Goal: Transaction & Acquisition: Purchase product/service

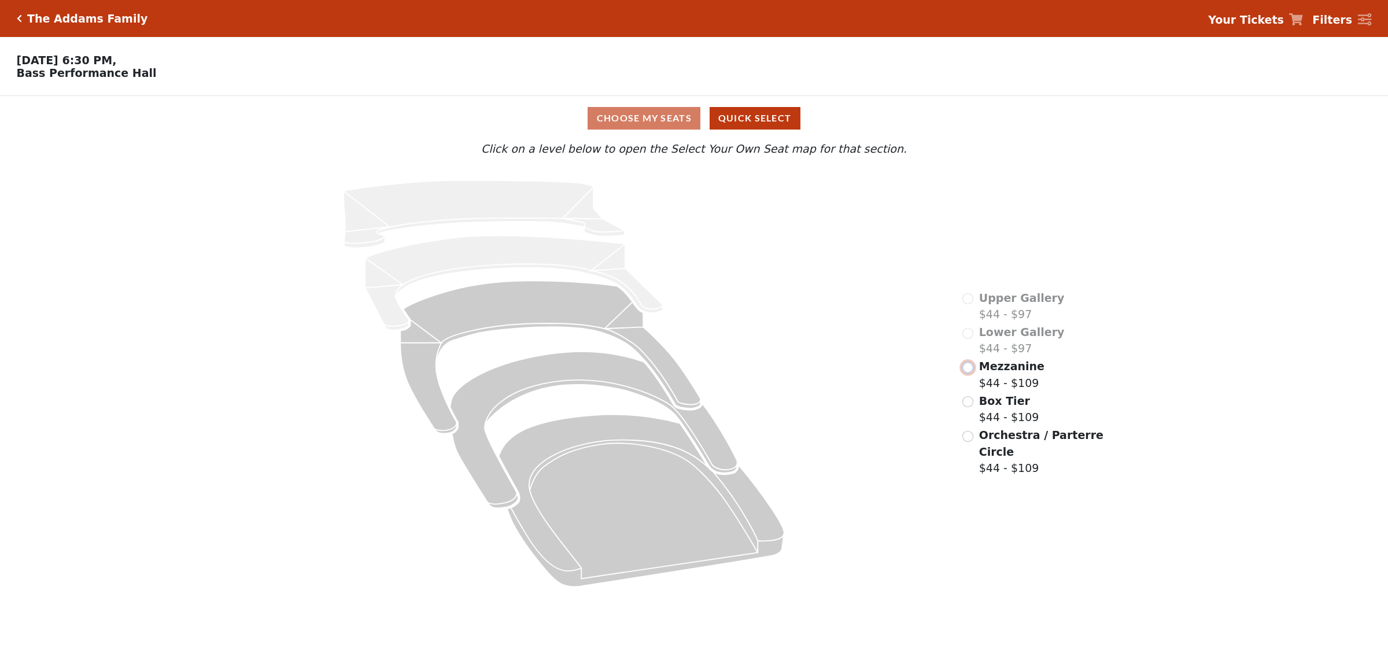
click at [967, 373] on input "radio" at bounding box center [968, 367] width 11 height 11
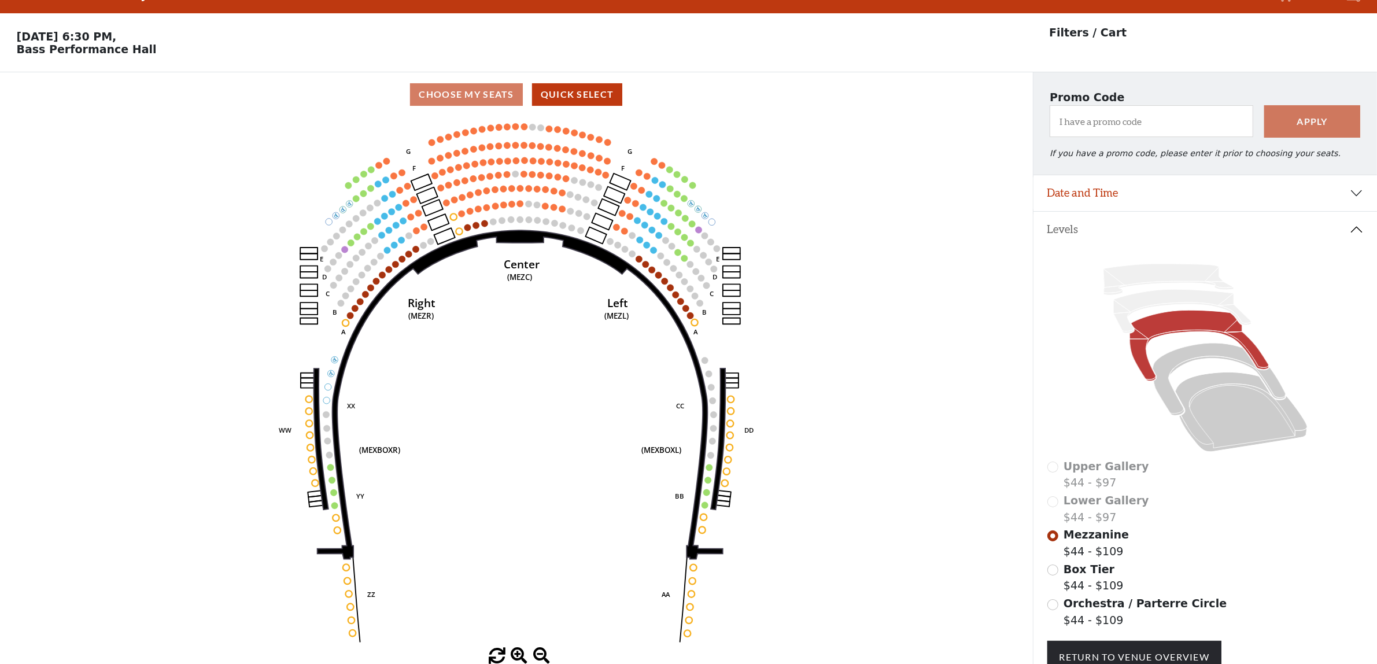
scroll to position [53, 0]
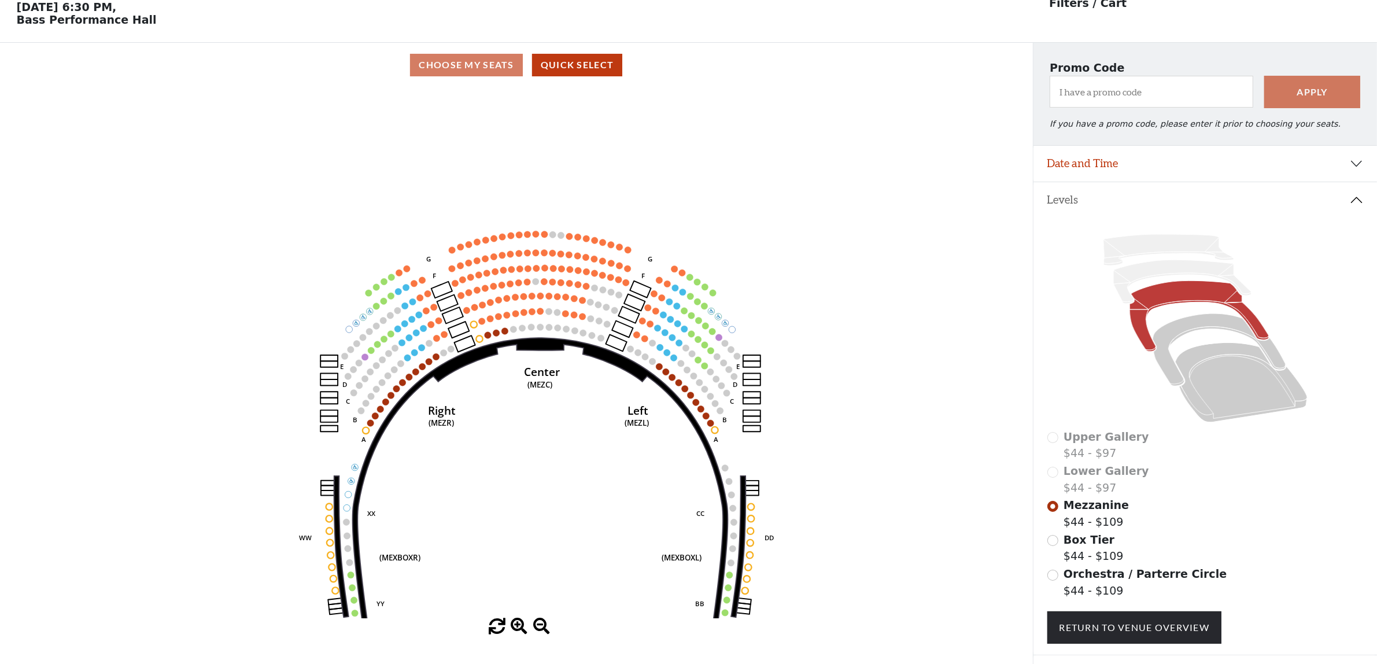
drag, startPoint x: 473, startPoint y: 272, endPoint x: 493, endPoint y: 409, distance: 138.6
click at [493, 409] on icon "Center (MEZC) Right (MEZR) Left (MEZL) (MEXBOXR) (MEXBOXL) XX WW CC DD YY BB ZZ…" at bounding box center [516, 352] width 930 height 531
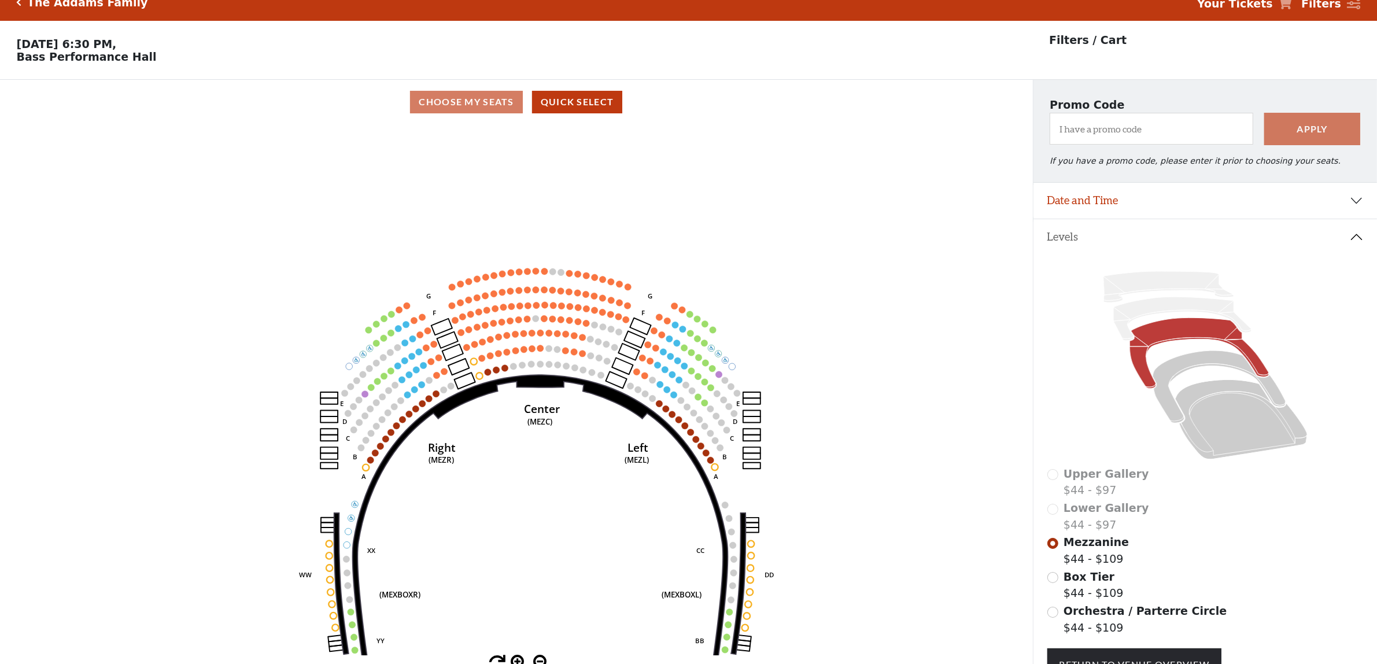
scroll to position [0, 0]
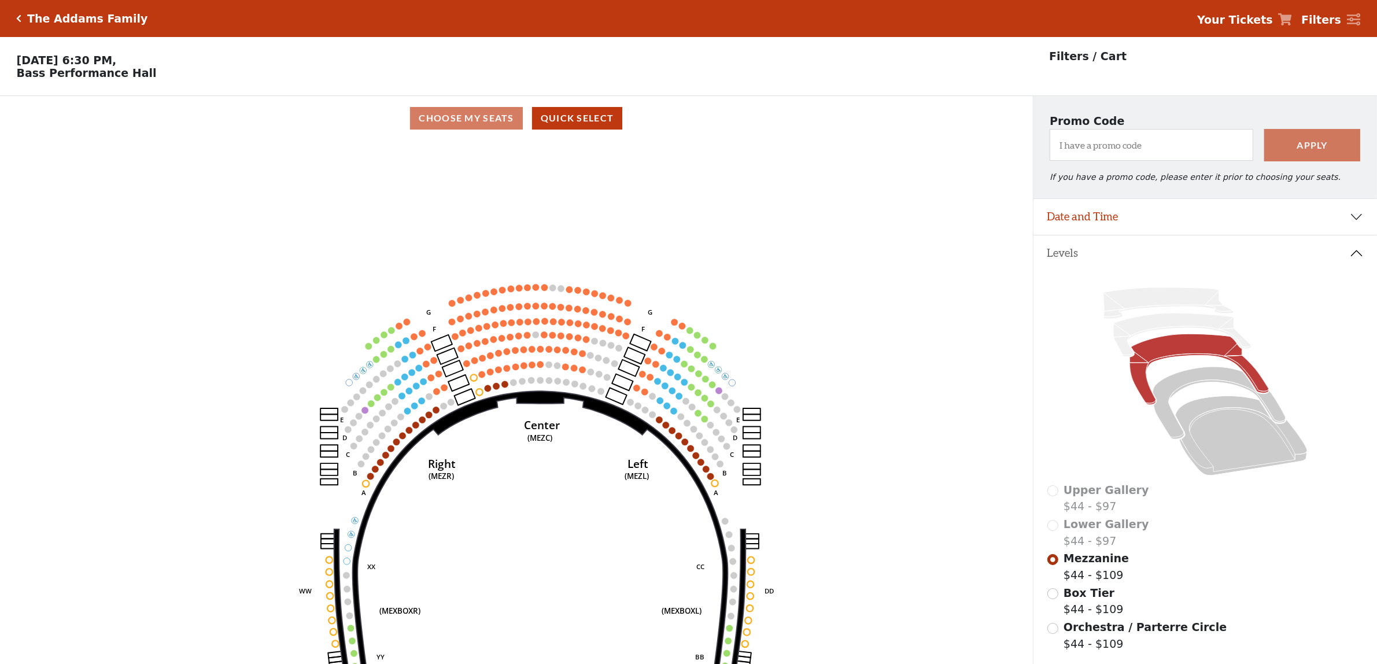
click at [450, 305] on circle at bounding box center [452, 303] width 6 height 6
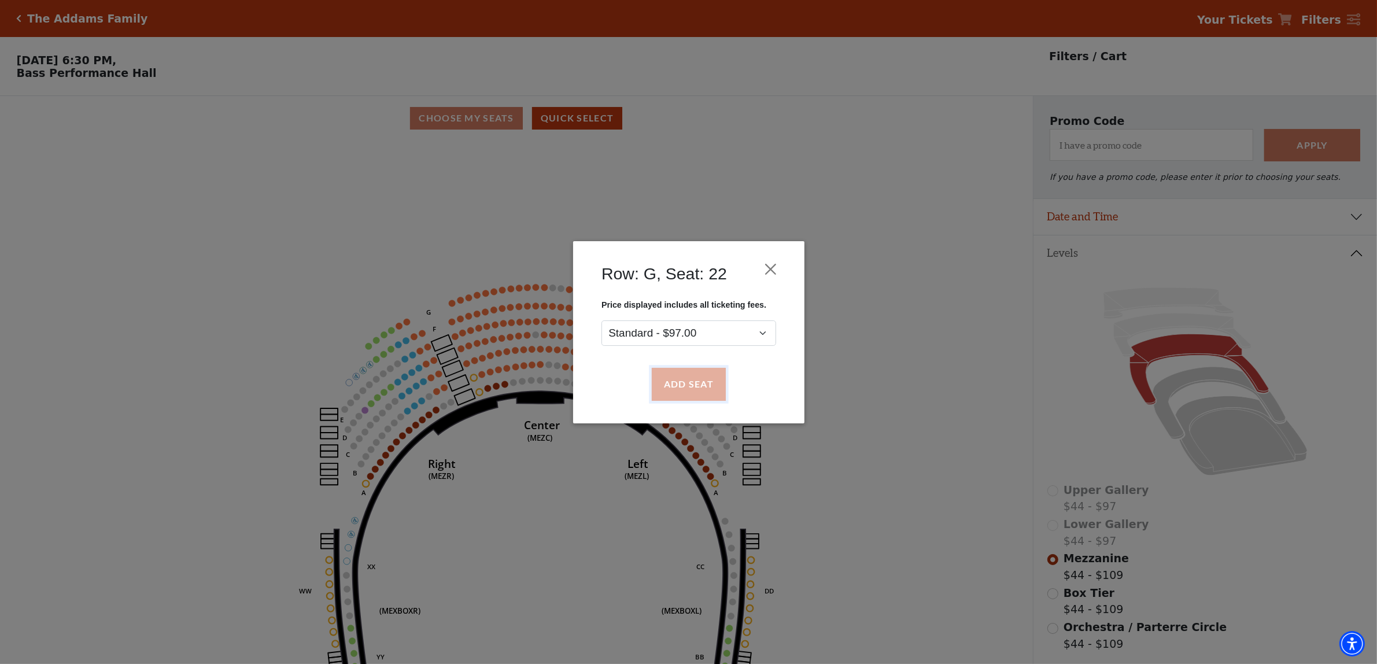
click at [693, 378] on button "Add Seat" at bounding box center [688, 384] width 74 height 32
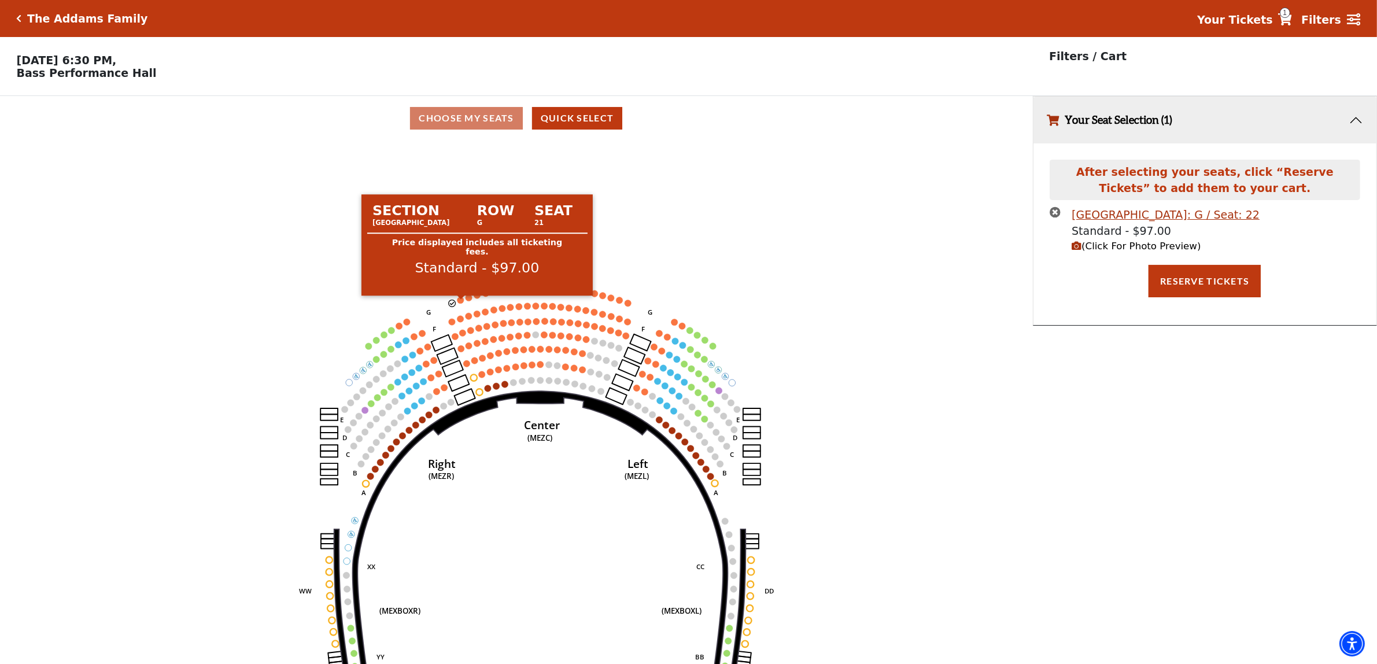
click at [459, 303] on circle at bounding box center [461, 300] width 6 height 6
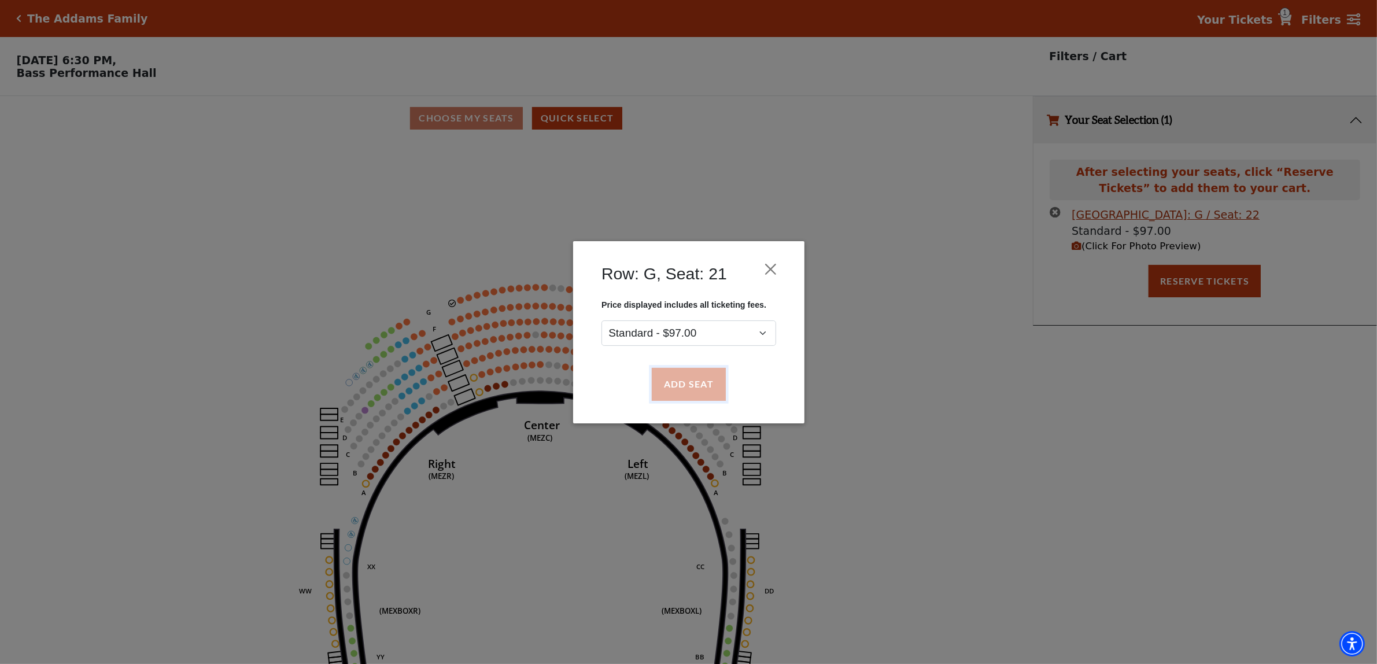
click at [684, 379] on button "Add Seat" at bounding box center [688, 384] width 74 height 32
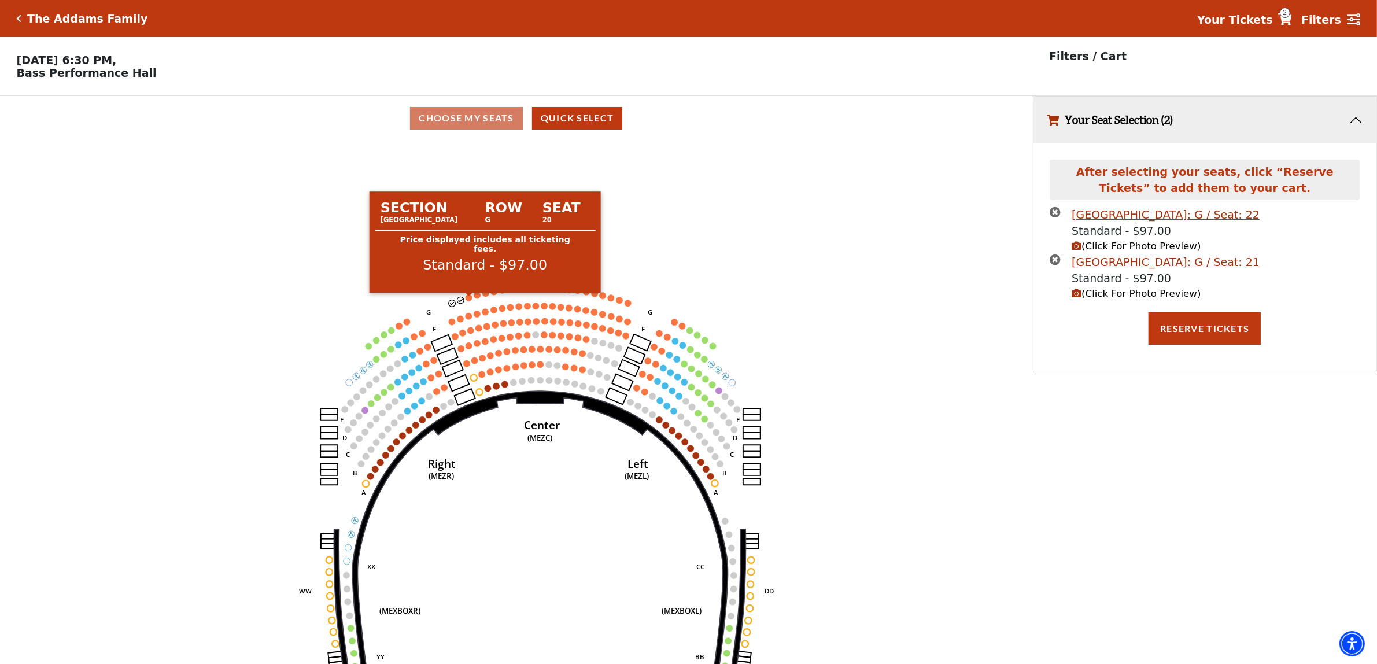
click at [469, 300] on circle at bounding box center [469, 297] width 6 height 6
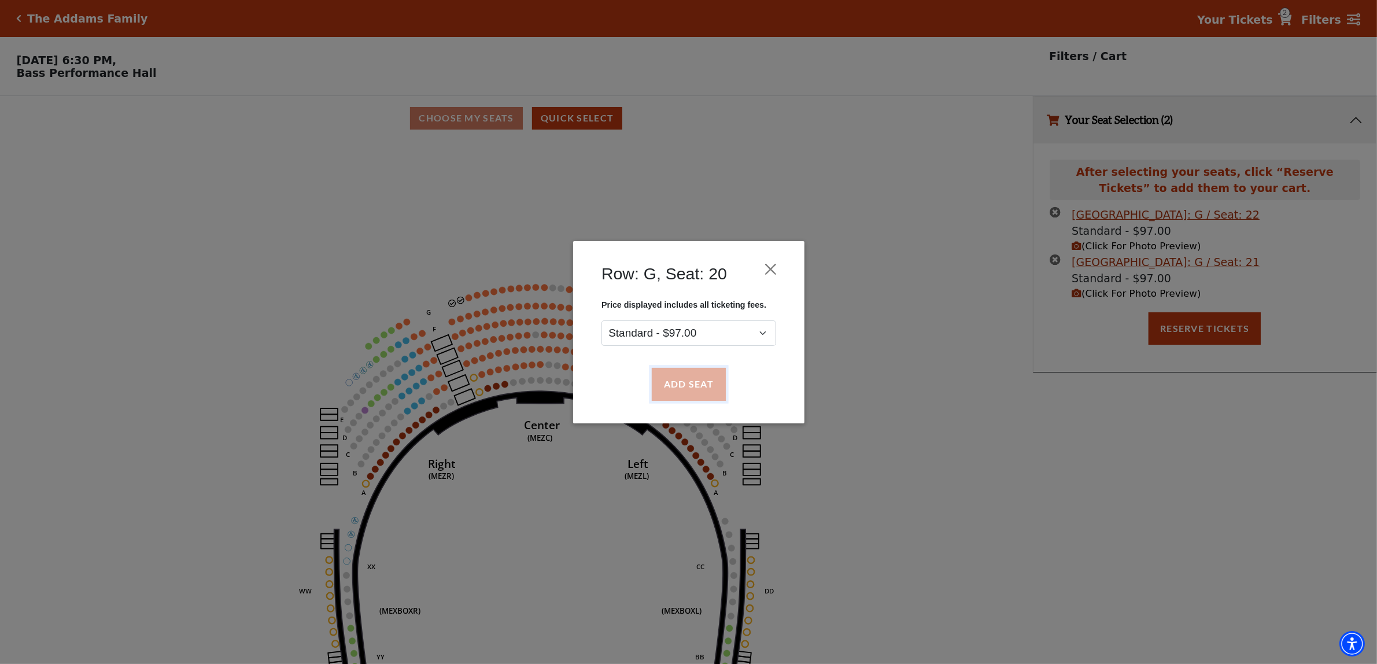
click at [684, 381] on button "Add Seat" at bounding box center [688, 384] width 74 height 32
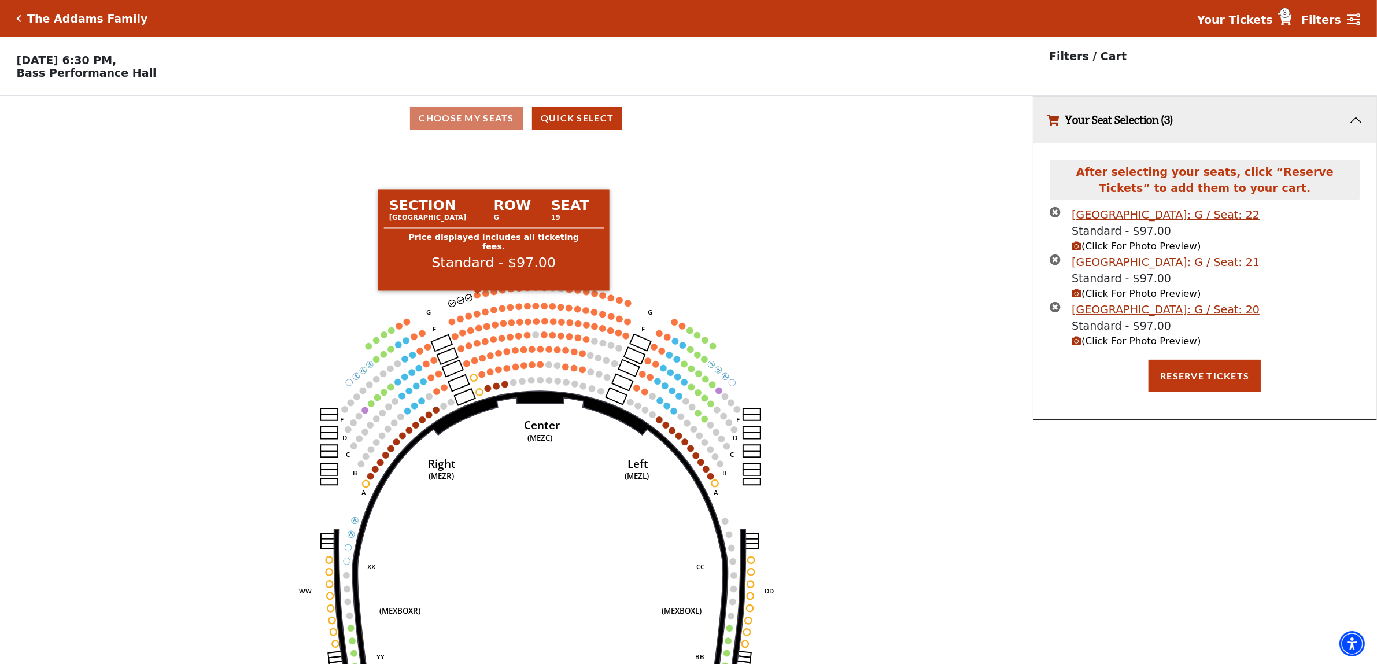
click at [478, 299] on circle at bounding box center [477, 295] width 6 height 6
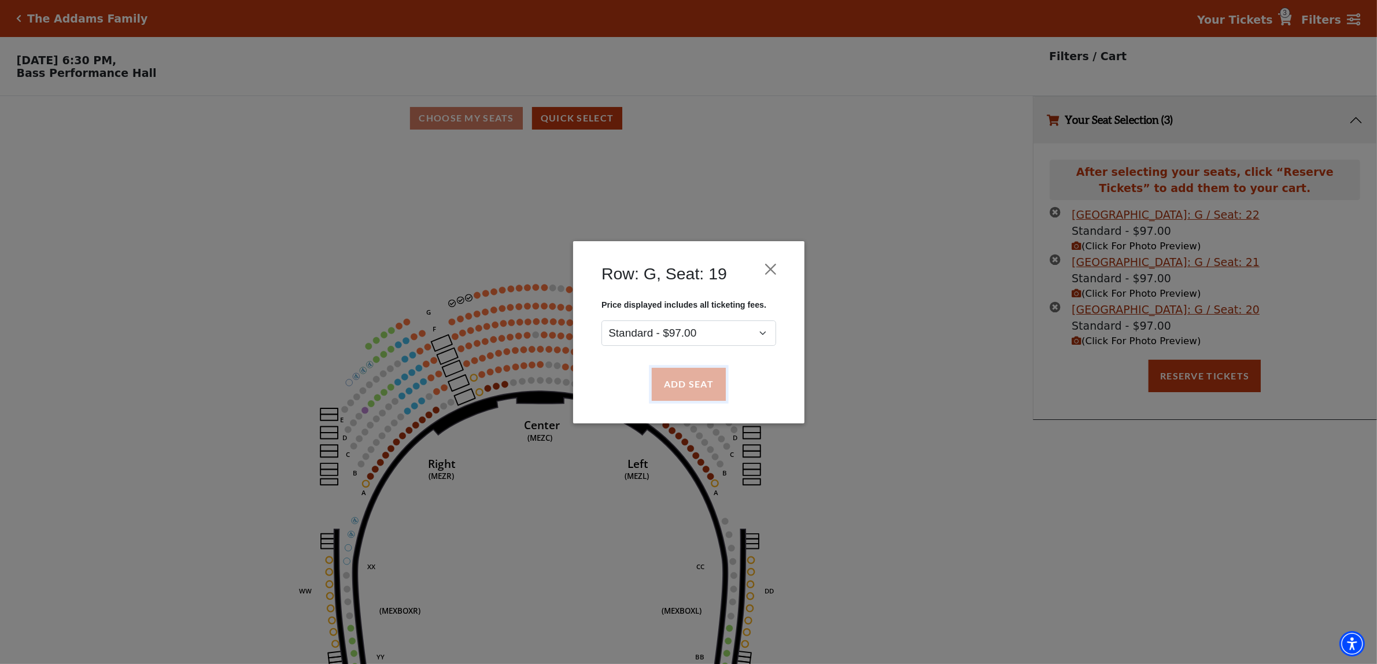
click at [680, 373] on button "Add Seat" at bounding box center [688, 384] width 74 height 32
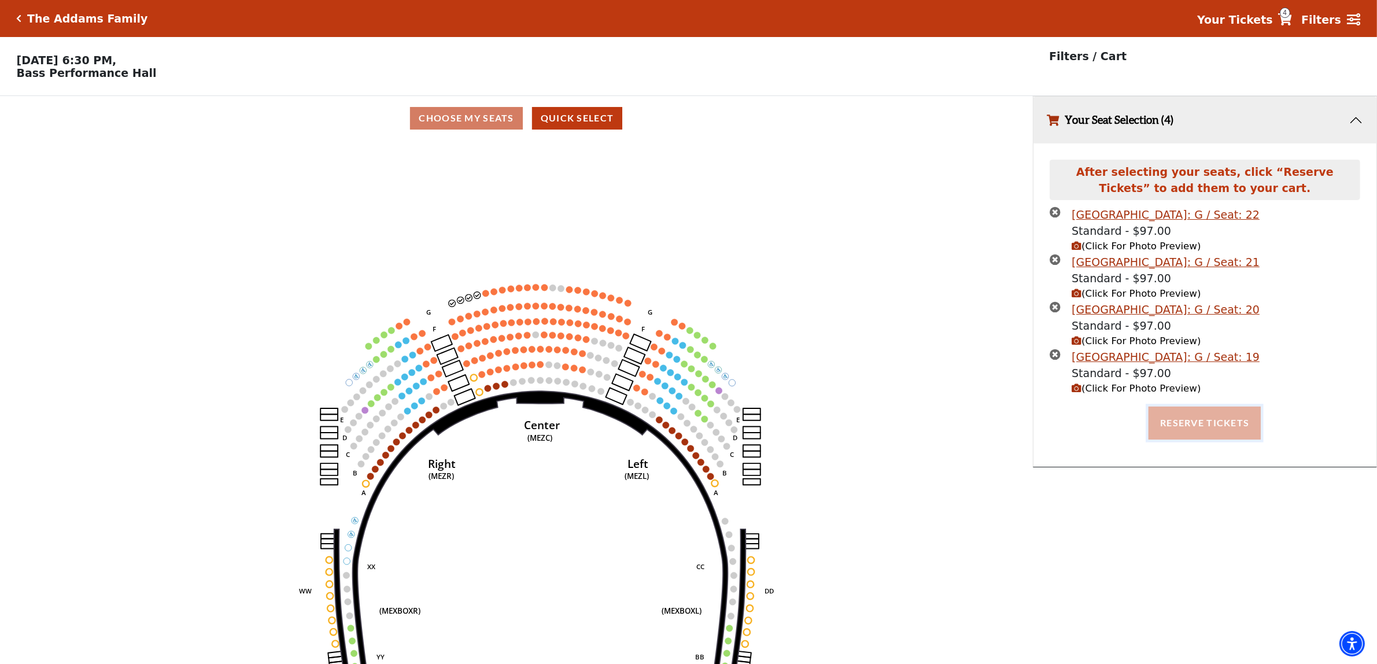
click at [1199, 423] on button "Reserve Tickets" at bounding box center [1205, 423] width 112 height 32
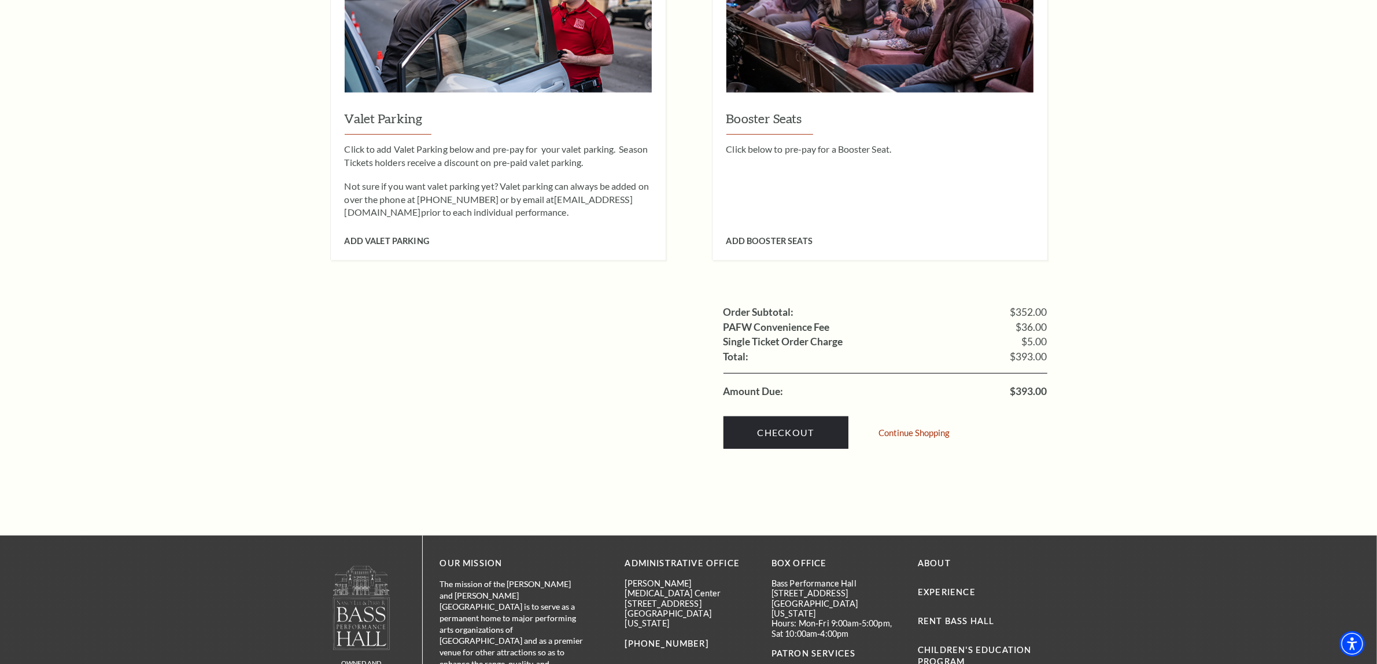
scroll to position [1157, 0]
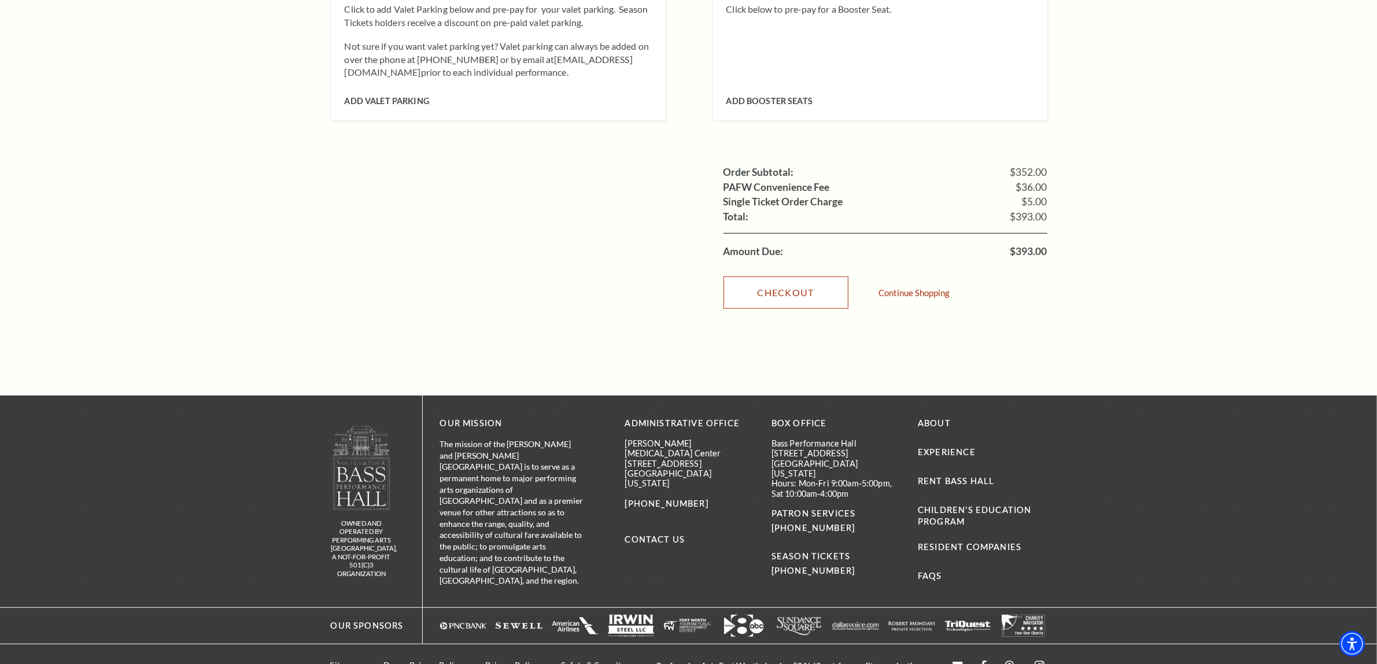
click at [795, 277] on link "Checkout" at bounding box center [786, 293] width 125 height 32
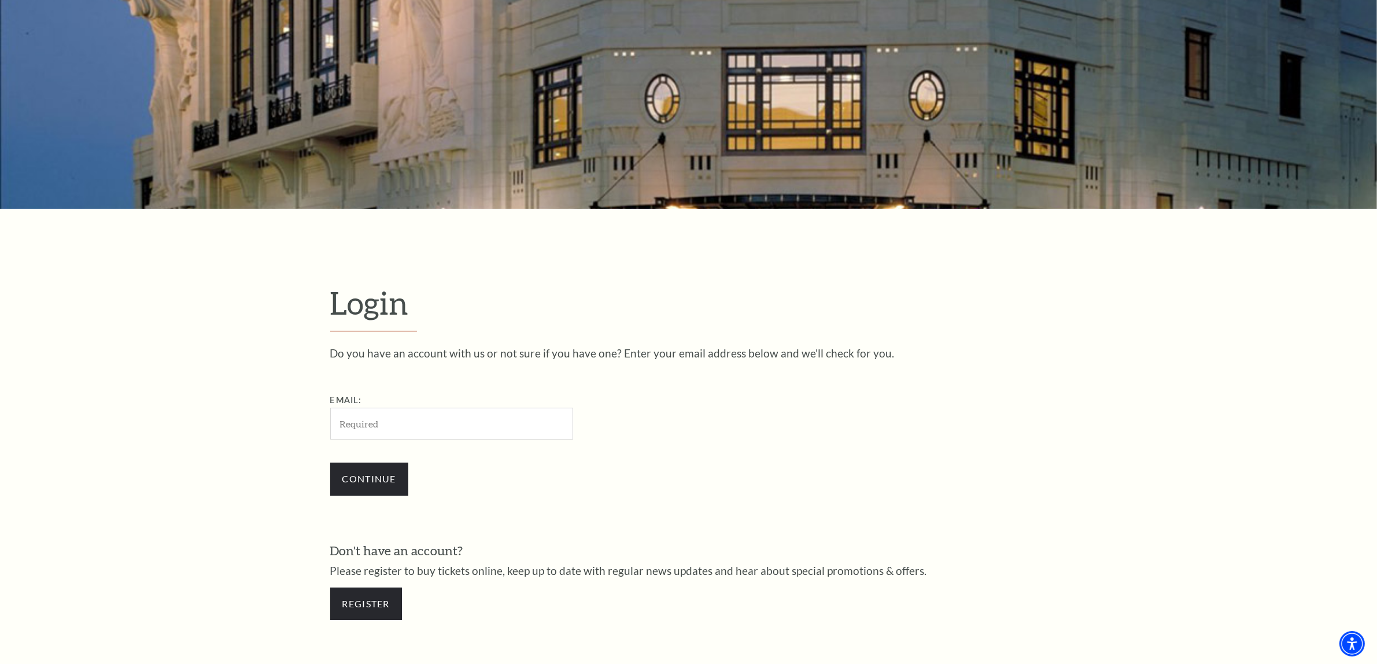
scroll to position [152, 0]
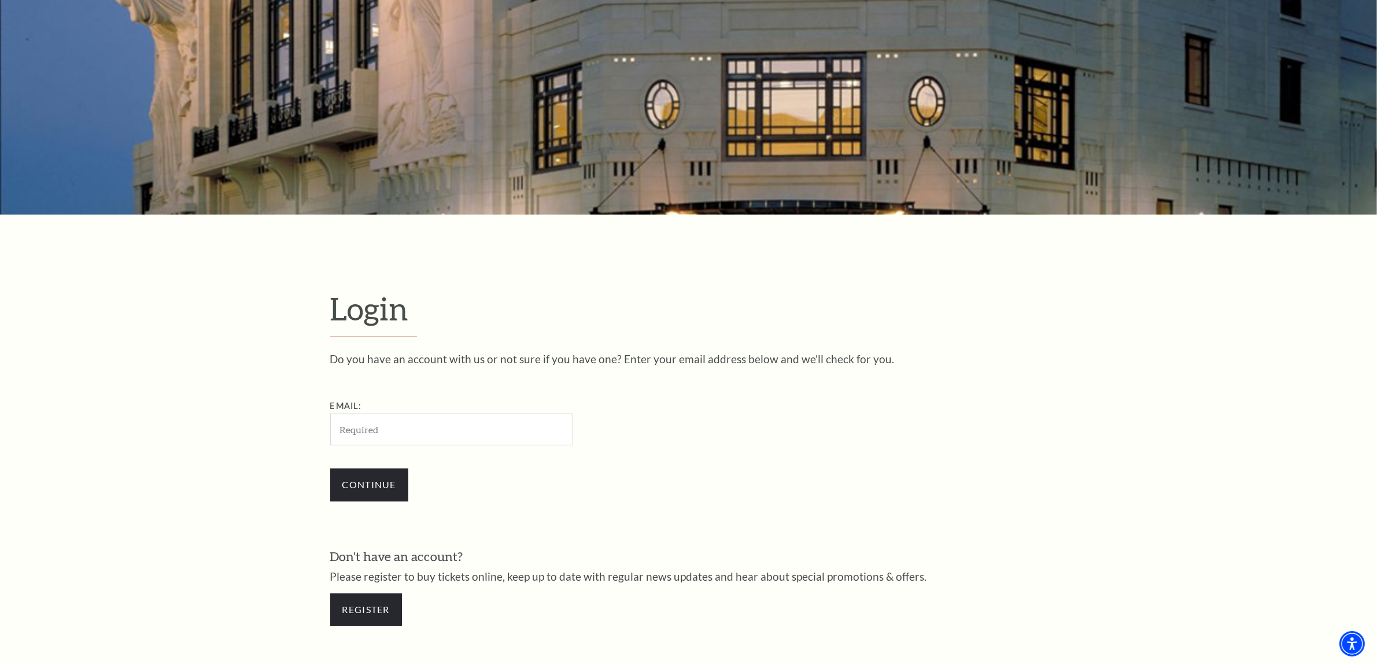
click at [427, 438] on input "Email:" at bounding box center [451, 430] width 243 height 32
type input "jyotirmayeew1234@gmail.com"
click at [364, 491] on input "Continue" at bounding box center [369, 485] width 78 height 32
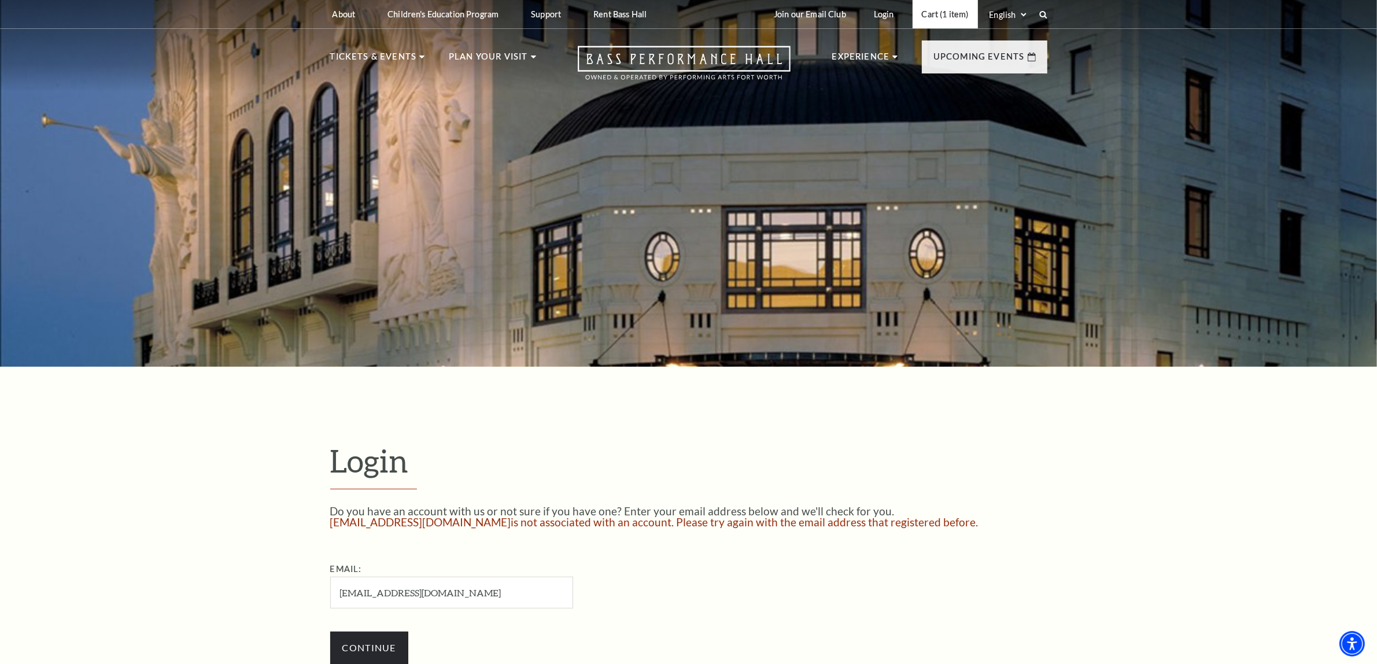
click at [937, 12] on link "Cart (1 item)" at bounding box center [945, 14] width 65 height 28
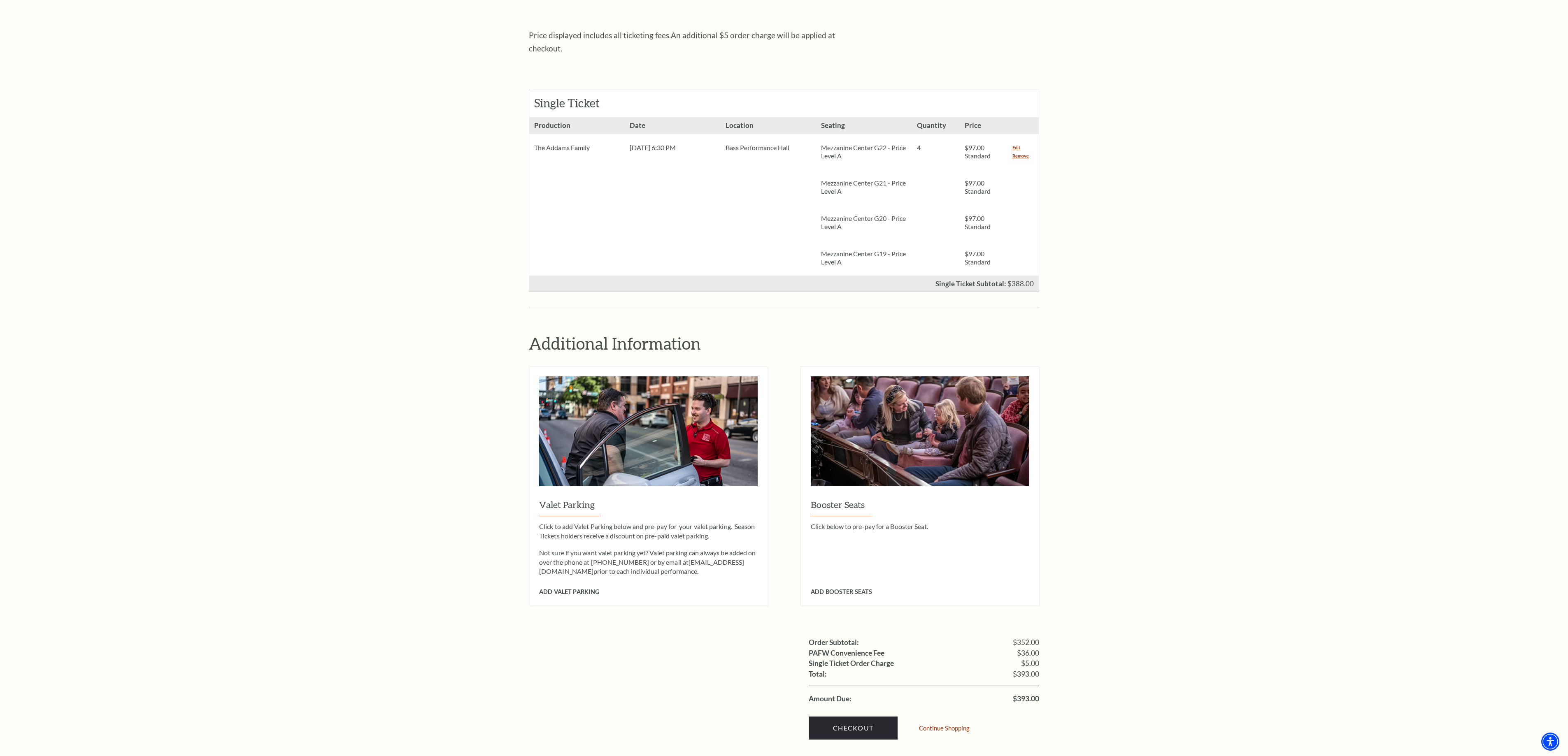
scroll to position [331, 0]
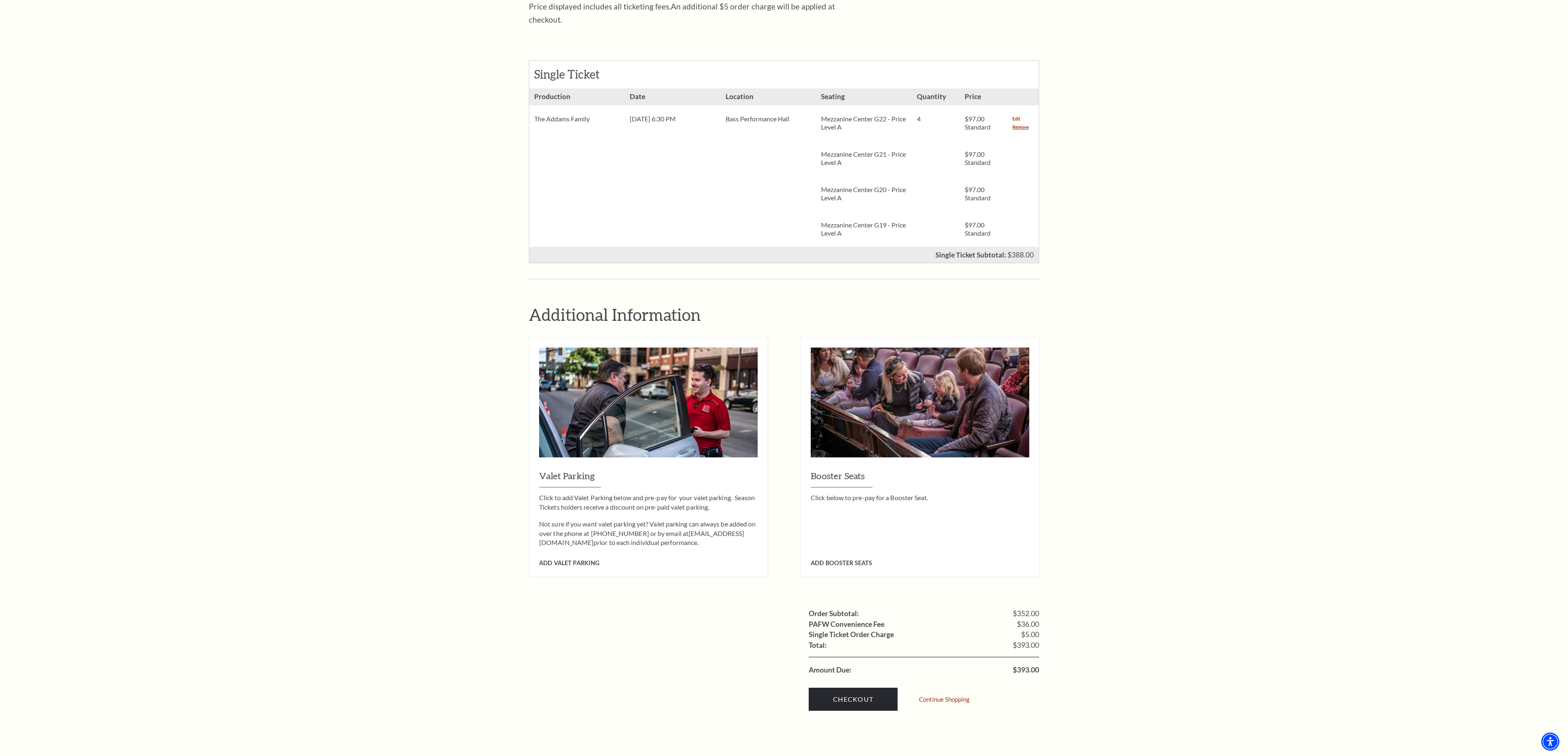
click at [980, 115] on link "Edit" at bounding box center [1016, 119] width 8 height 9
click at [980, 123] on link "Remove" at bounding box center [1020, 127] width 16 height 9
